Goal: Communication & Community: Share content

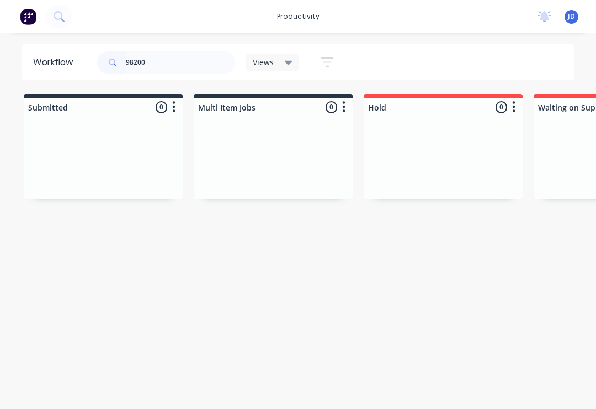
click at [194, 150] on div at bounding box center [273, 157] width 159 height 83
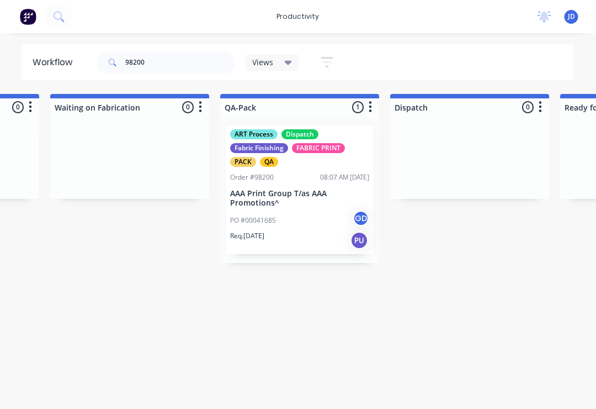
scroll to position [0, 2694]
click at [295, 181] on div "Order #98200 08:07 AM [DATE]" at bounding box center [299, 177] width 139 height 10
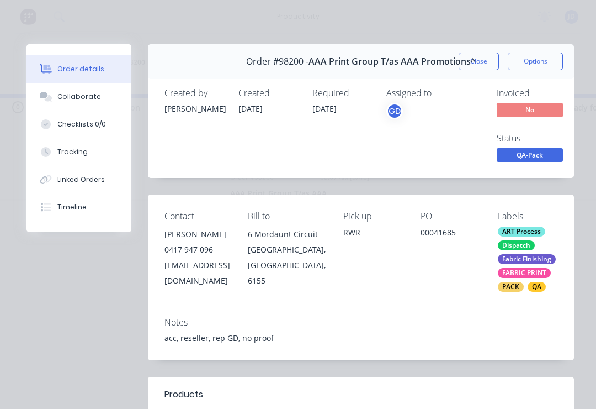
click at [85, 96] on div "Collaborate" at bounding box center [79, 97] width 44 height 10
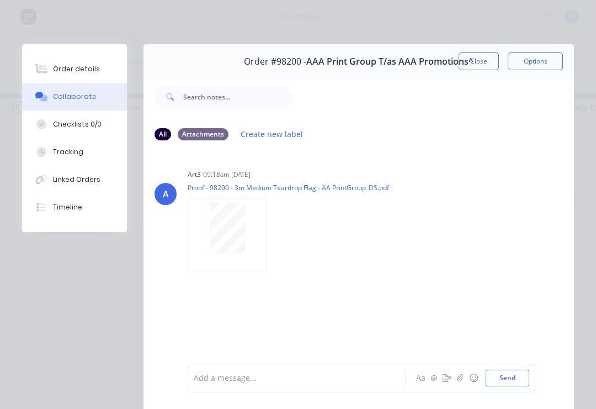
click at [455, 382] on button "button" at bounding box center [460, 377] width 13 height 13
click at [525, 379] on button "Send" at bounding box center [508, 377] width 44 height 17
click at [461, 376] on icon "button" at bounding box center [460, 377] width 6 height 7
click at [515, 378] on button "Send" at bounding box center [508, 377] width 44 height 17
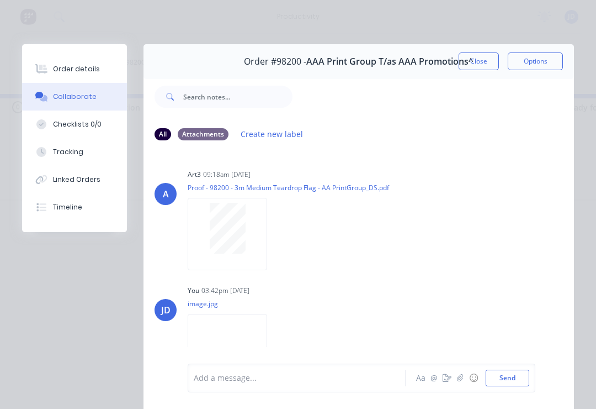
click at [479, 62] on button "Close" at bounding box center [479, 61] width 40 height 18
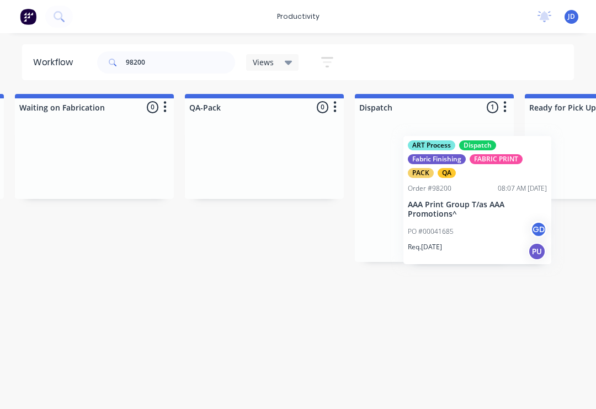
scroll to position [0, 2733]
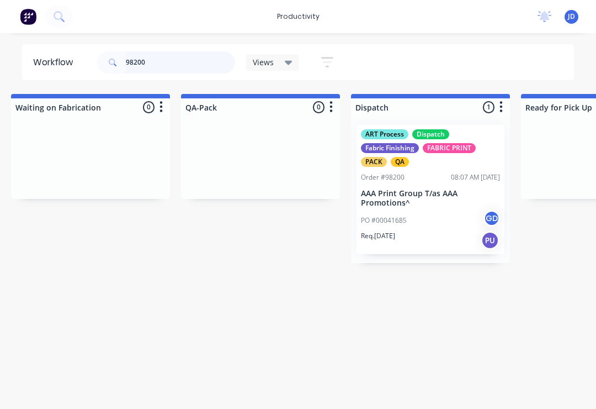
click at [160, 66] on input "98200" at bounding box center [180, 62] width 109 height 22
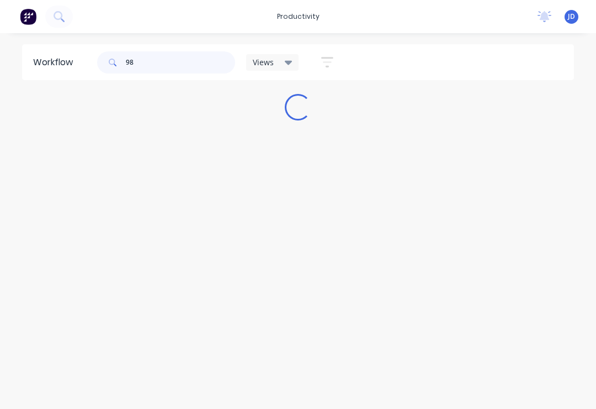
scroll to position [0, 0]
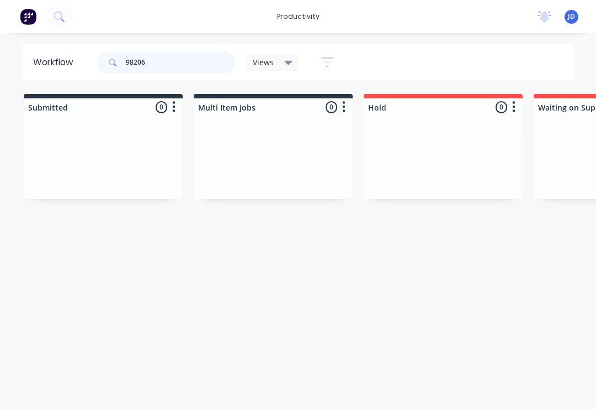
type input "98206"
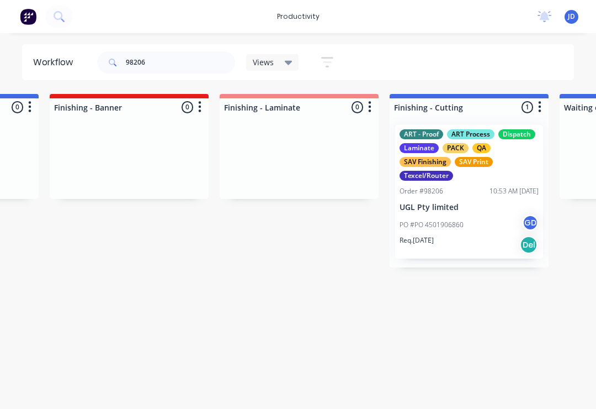
scroll to position [0, 2198]
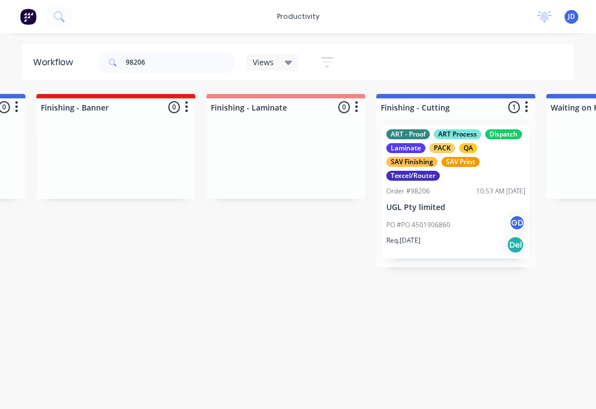
click at [453, 206] on p "UGL Pty limited" at bounding box center [455, 207] width 139 height 9
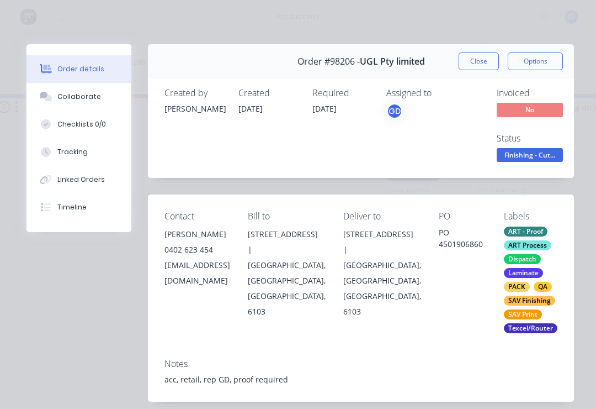
click at [88, 97] on div "Collaborate" at bounding box center [79, 97] width 44 height 10
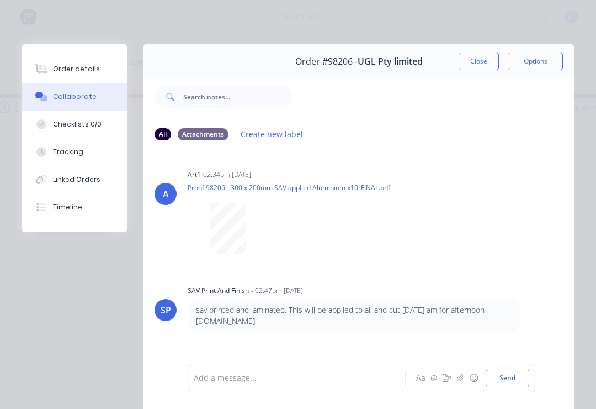
click at [464, 379] on icon "button" at bounding box center [460, 378] width 7 height 8
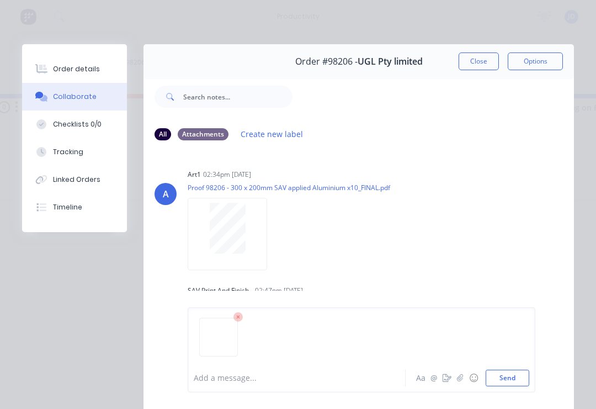
click at [512, 377] on button "Send" at bounding box center [508, 377] width 44 height 17
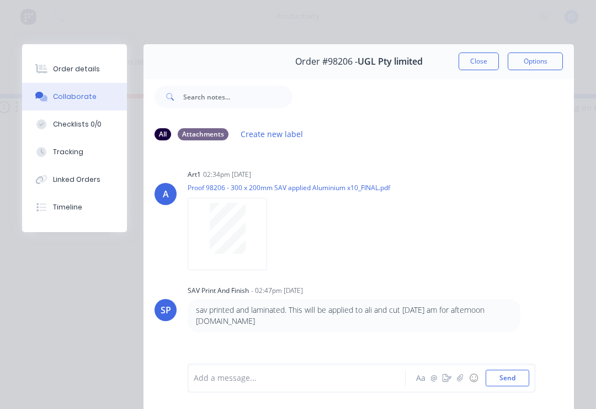
scroll to position [0, 0]
click at [484, 62] on button "Close" at bounding box center [479, 61] width 40 height 18
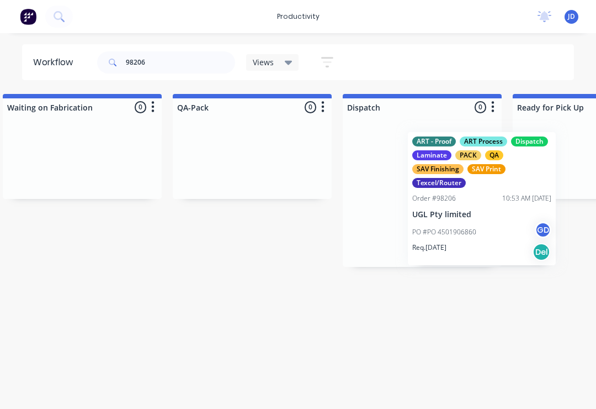
scroll to position [0, 2743]
